Goal: Navigation & Orientation: Find specific page/section

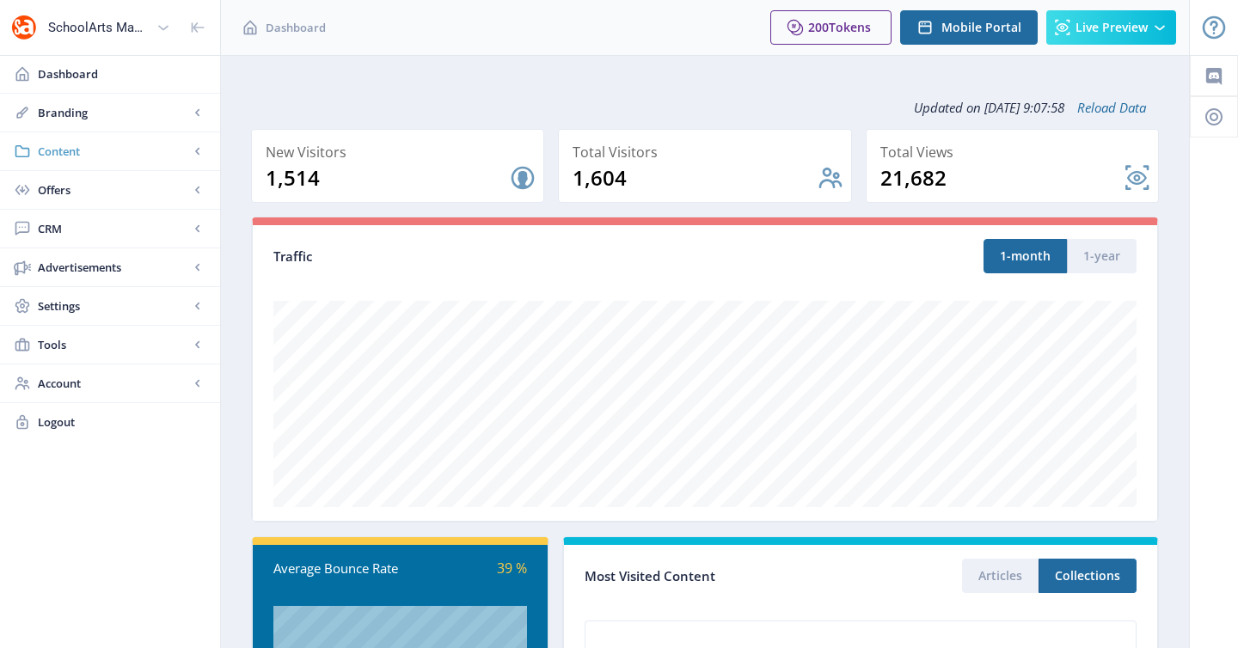
click at [81, 159] on span "Content" at bounding box center [113, 151] width 151 height 17
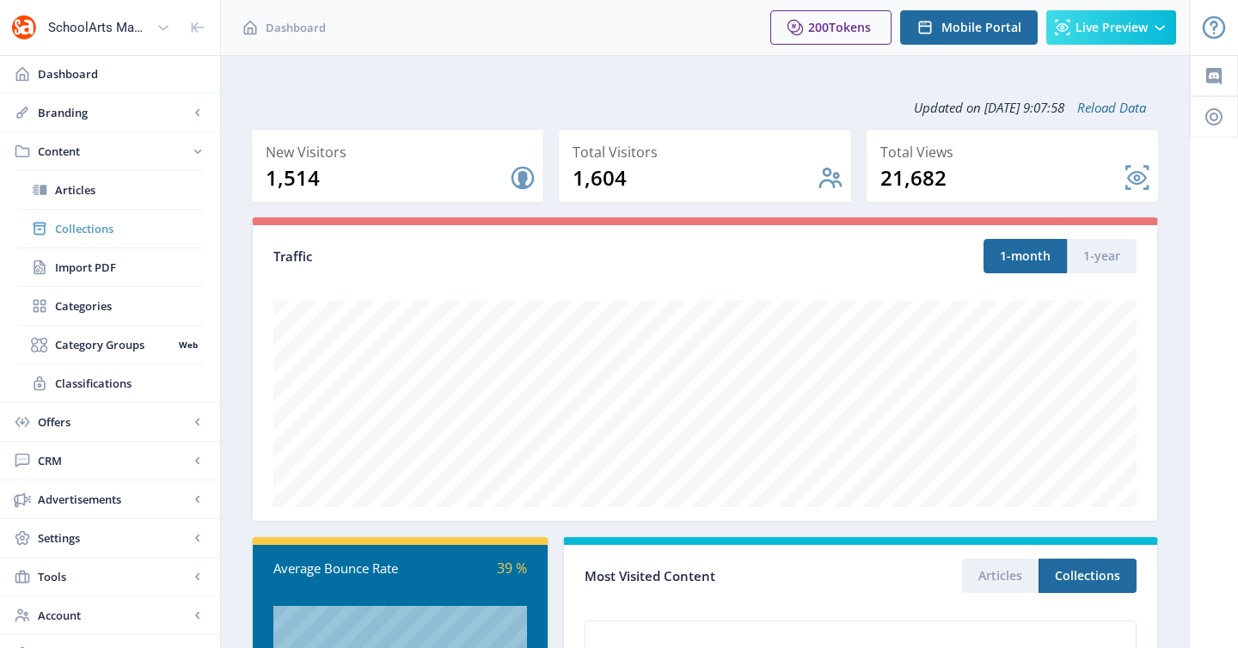
click at [76, 223] on span "Collections" at bounding box center [129, 228] width 148 height 17
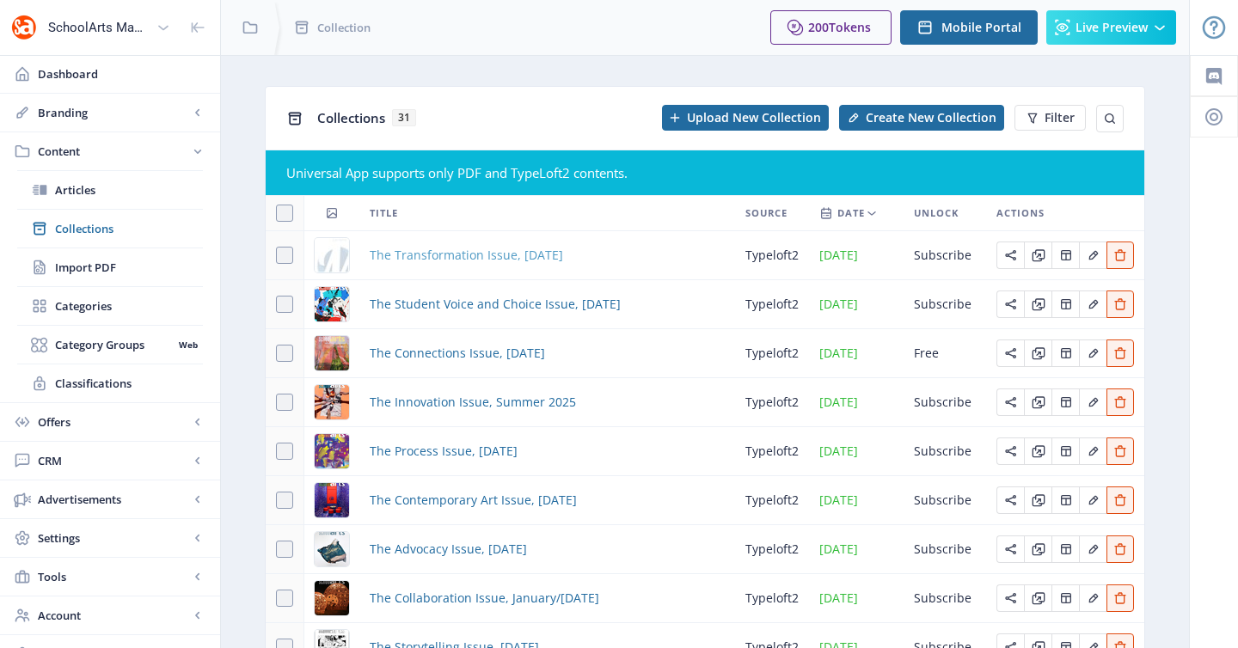
click at [425, 257] on span "The Transformation Issue, [DATE]" at bounding box center [466, 255] width 193 height 21
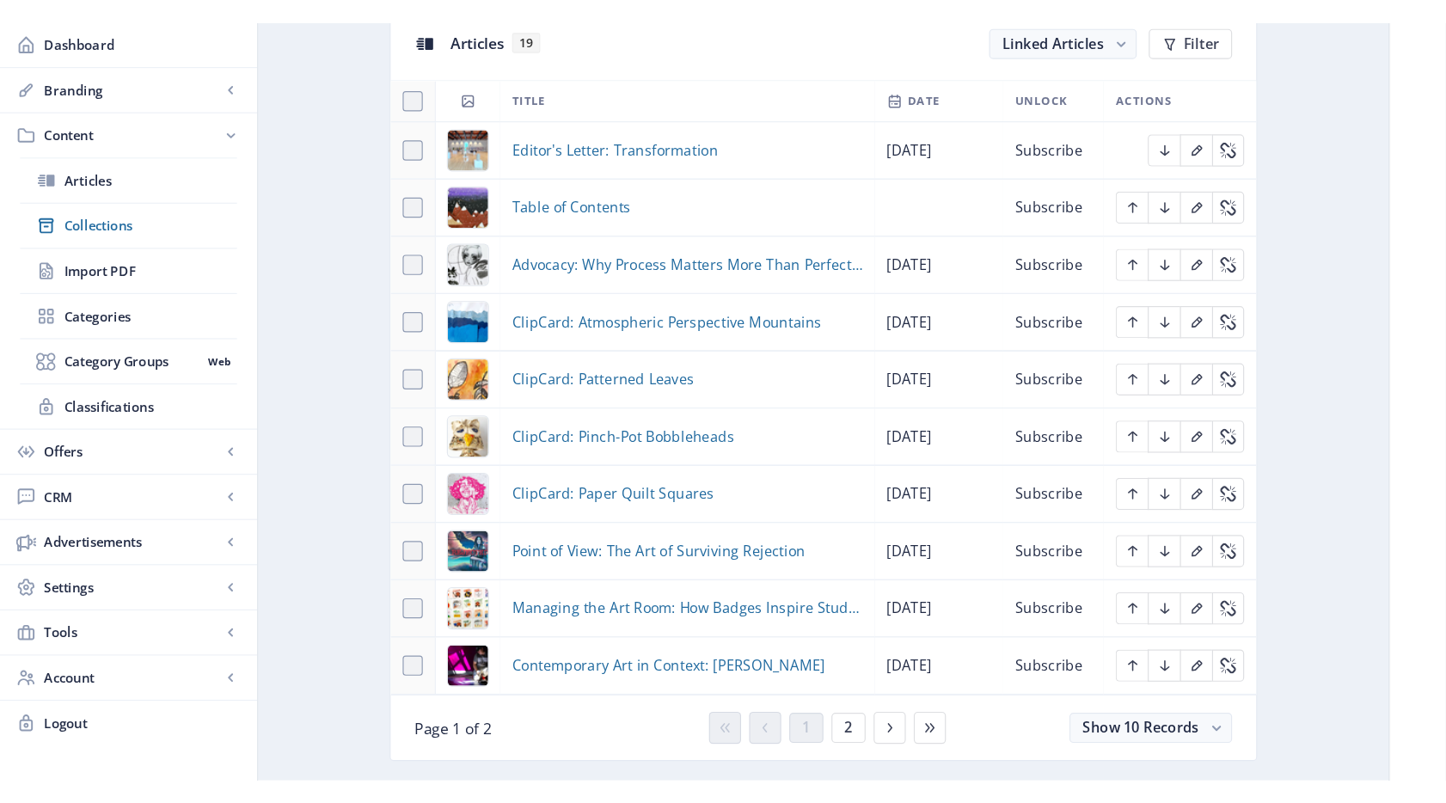
scroll to position [857, 0]
